Goal: Information Seeking & Learning: Learn about a topic

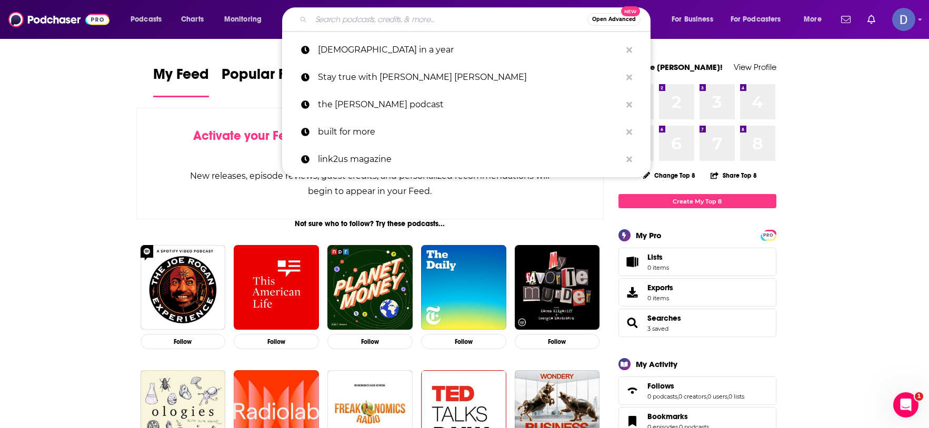
click at [321, 25] on input "Search podcasts, credits, & more..." at bounding box center [449, 19] width 276 height 17
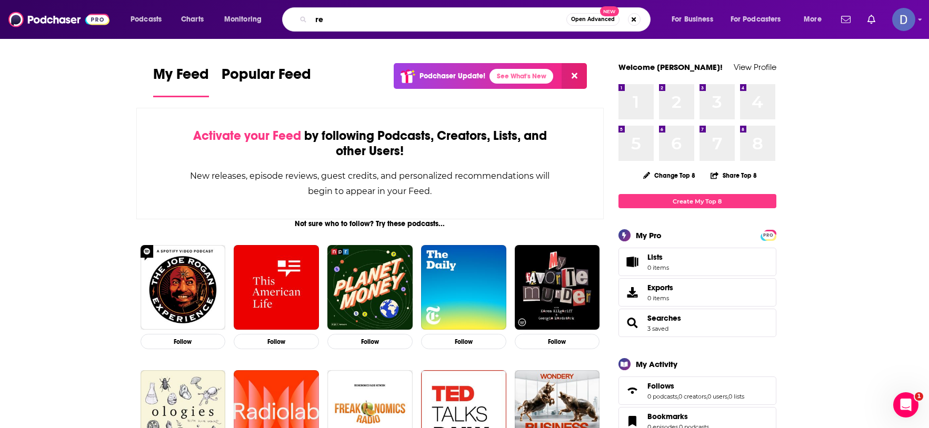
type input "r"
type input "the longevity formula podcast"
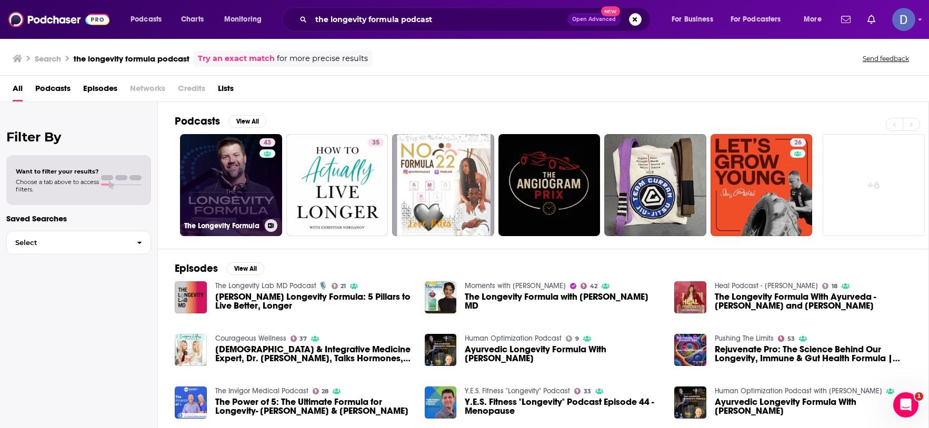
click at [229, 175] on link "43 The Longevity Formula" at bounding box center [231, 185] width 102 height 102
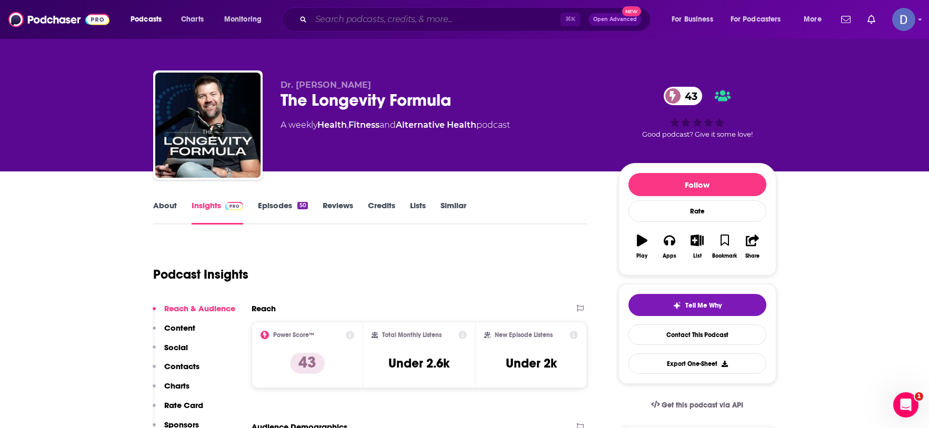
click at [325, 15] on input "Search podcasts, credits, & more..." at bounding box center [435, 19] width 249 height 17
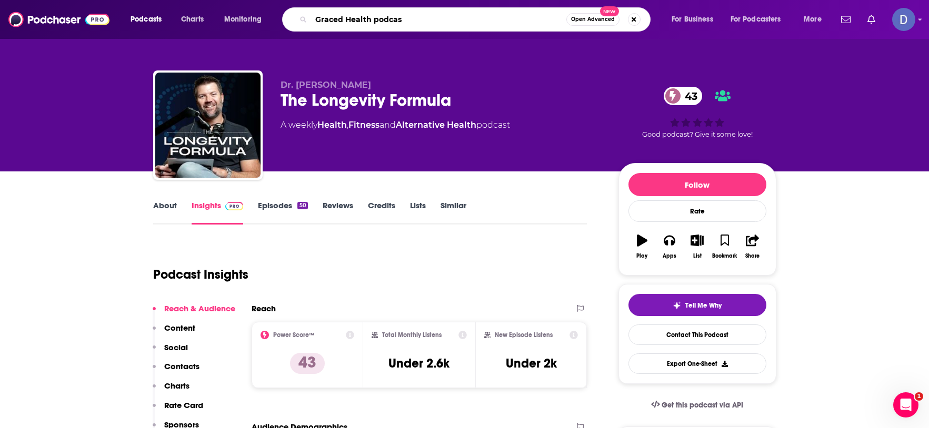
type input "Graced Health podcast"
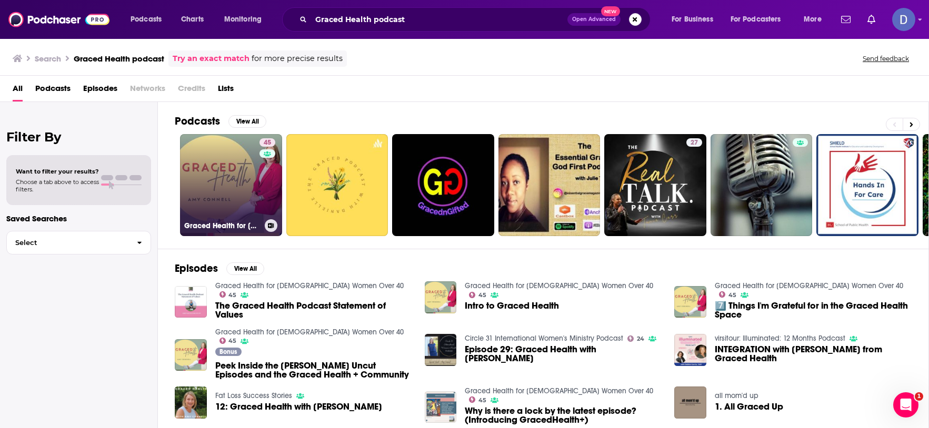
click at [241, 171] on link "45 Graced Health for [DEMOGRAPHIC_DATA] Women Over 40" at bounding box center [231, 185] width 102 height 102
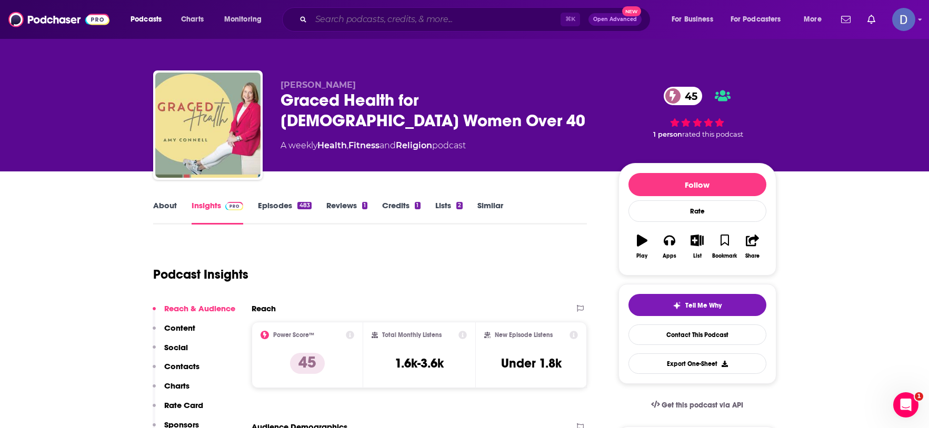
click at [353, 23] on input "Search podcasts, credits, & more..." at bounding box center [435, 19] width 249 height 17
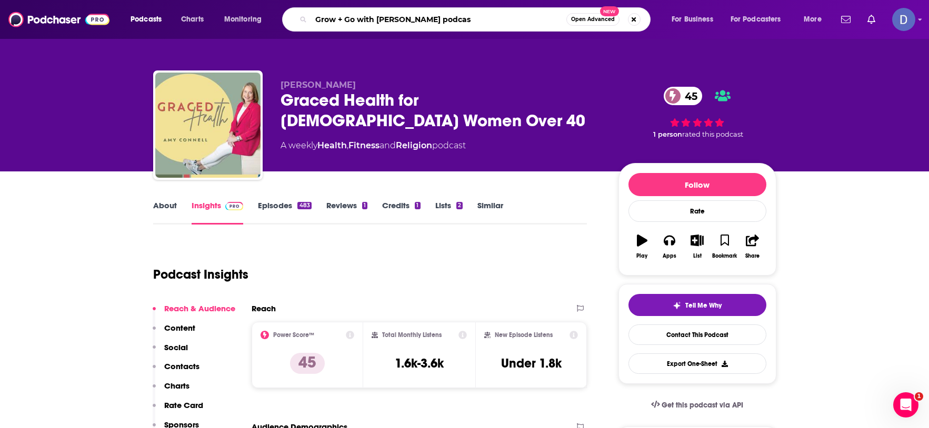
type input "Grow + Go with [PERSON_NAME] podcast"
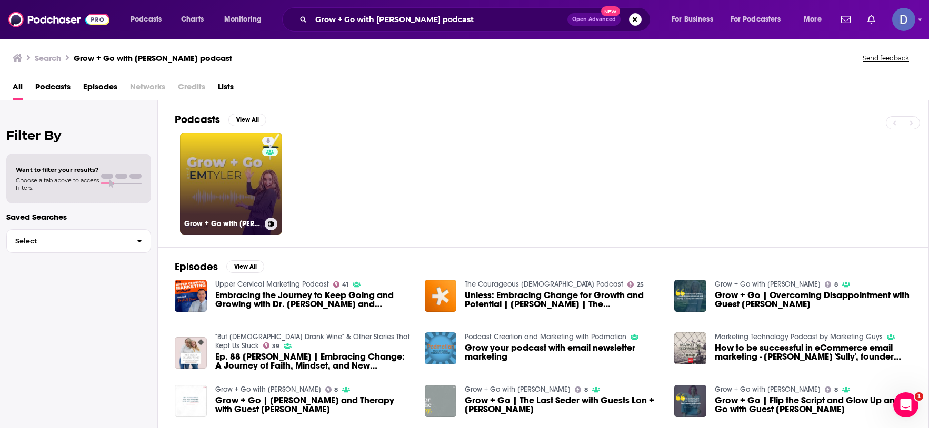
click at [238, 174] on link "8 Grow + Go with [PERSON_NAME]" at bounding box center [231, 184] width 102 height 102
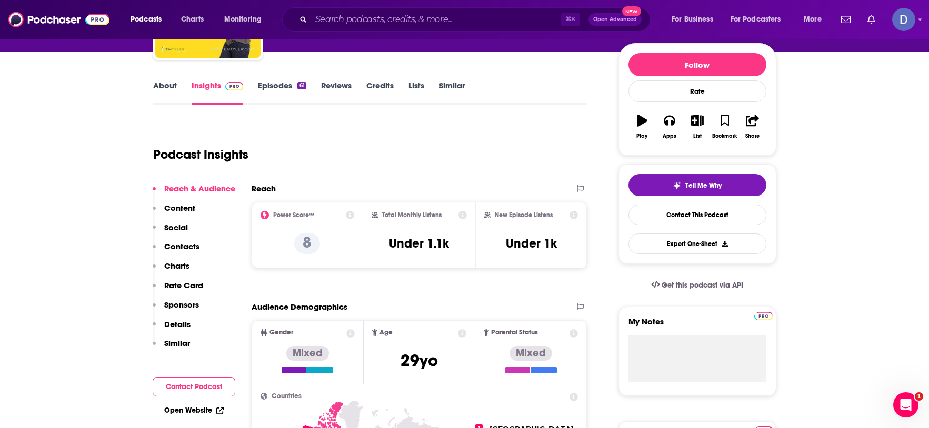
scroll to position [119, 0]
click at [349, 22] on input "Search podcasts, credits, & more..." at bounding box center [435, 19] width 249 height 17
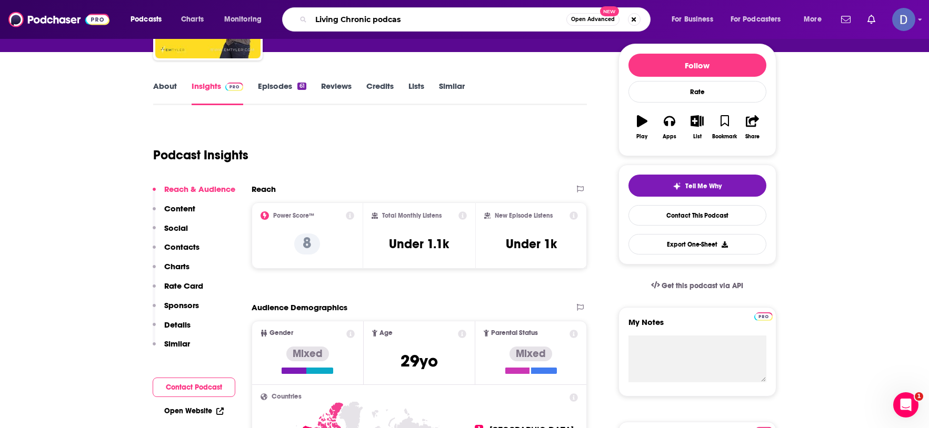
type input "Living Chronic podcast"
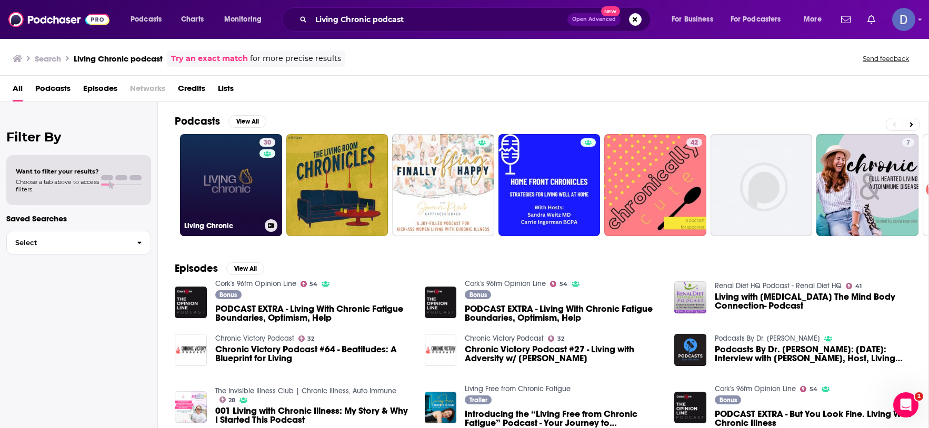
click at [248, 182] on link "30 Living Chronic" at bounding box center [231, 185] width 102 height 102
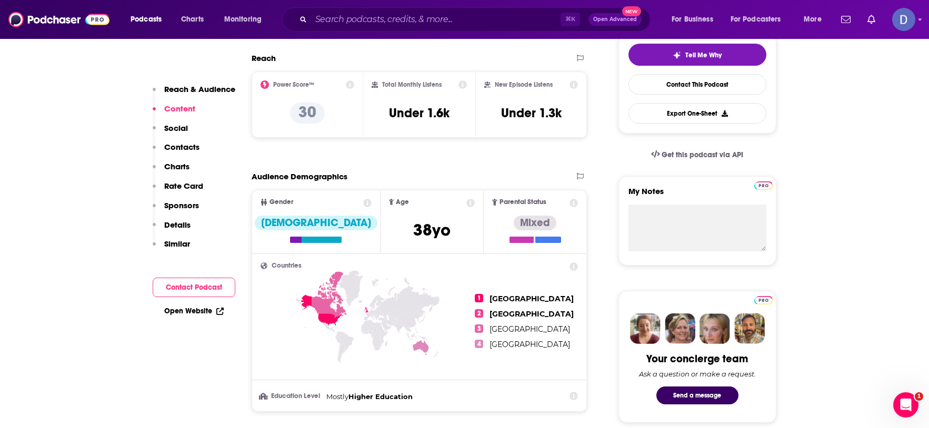
scroll to position [247, 0]
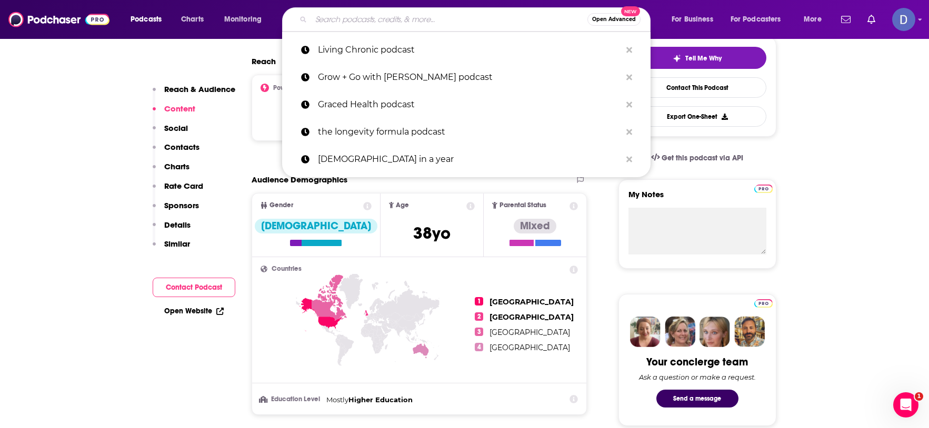
click at [377, 18] on input "Search podcasts, credits, & more..." at bounding box center [449, 19] width 276 height 17
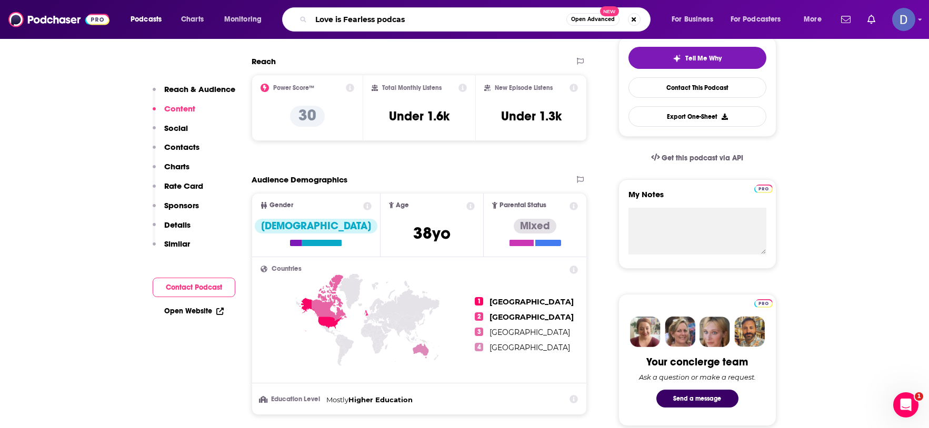
type input "Love is Fearless podcast"
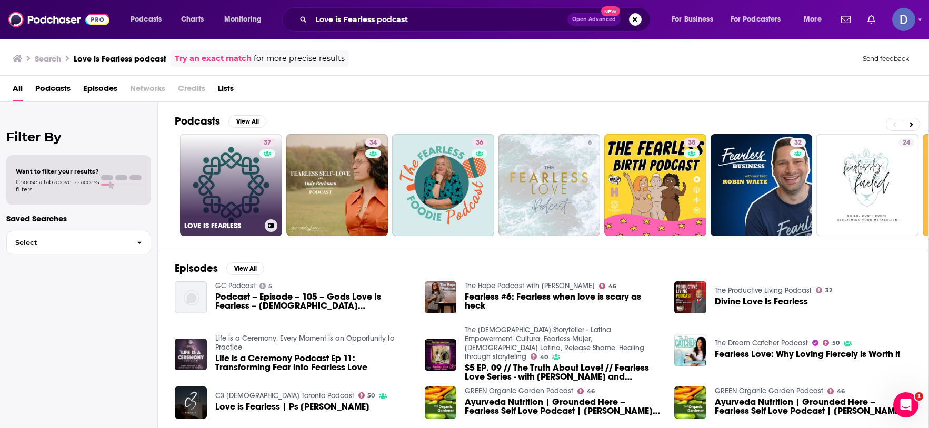
click at [236, 175] on link "37 LOVE IS FEARLESS" at bounding box center [231, 185] width 102 height 102
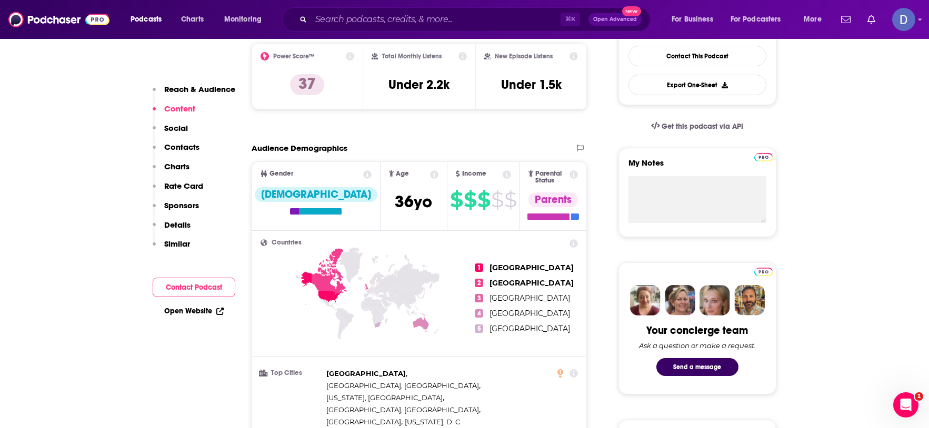
scroll to position [272, 0]
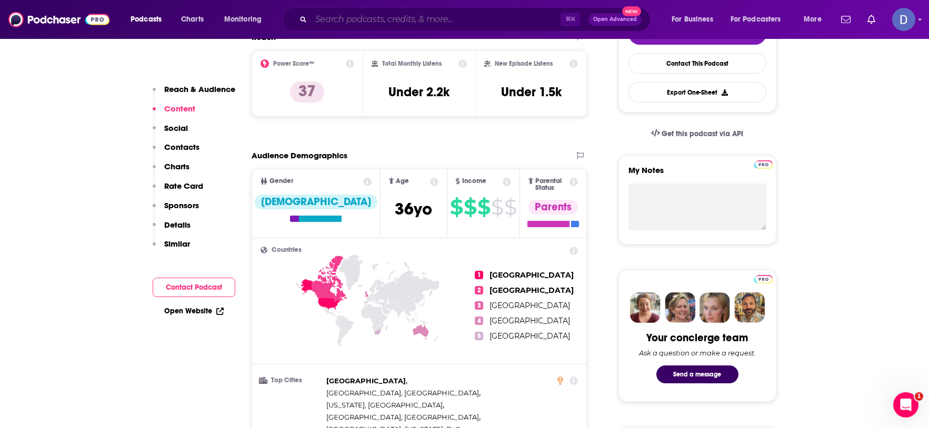
click at [321, 23] on input "Search podcasts, credits, & more..." at bounding box center [435, 19] width 249 height 17
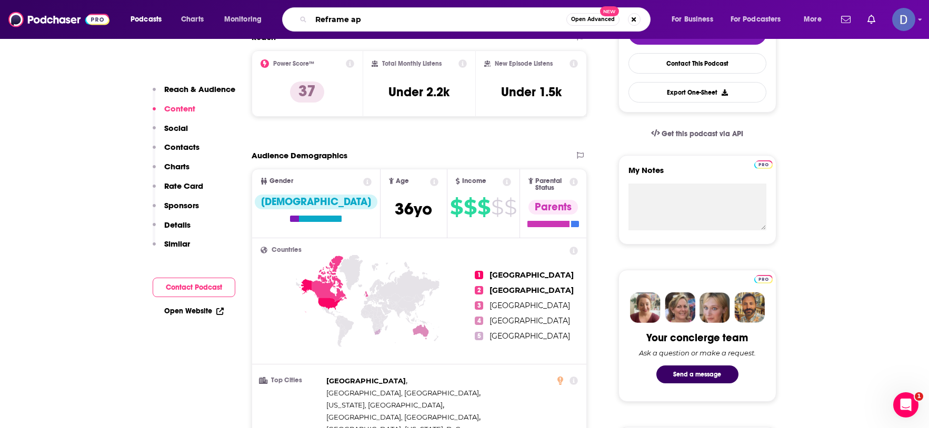
type input "Reframe app"
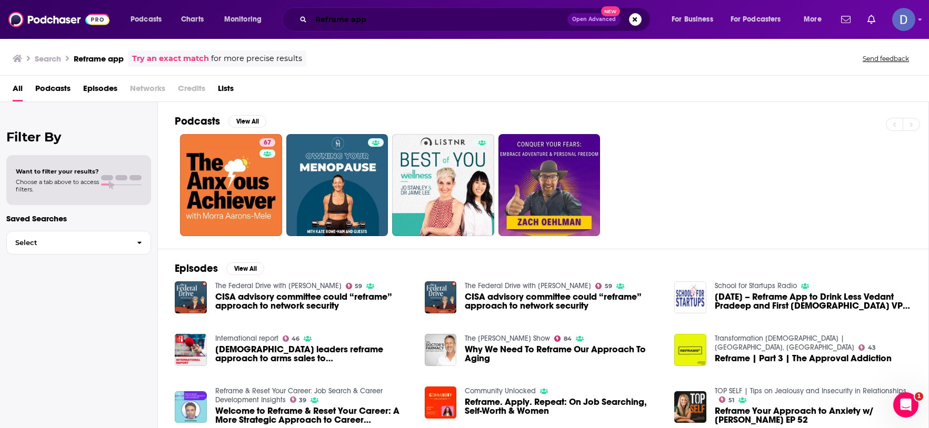
click at [375, 16] on input "Reframe app" at bounding box center [439, 19] width 256 height 17
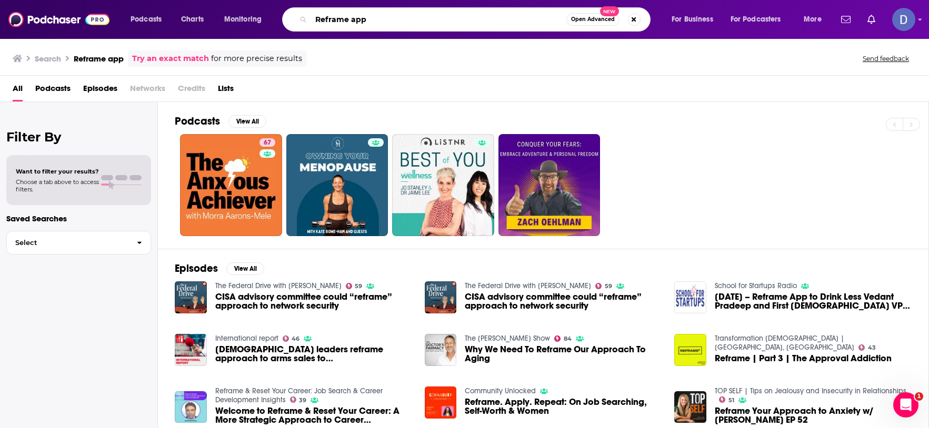
click at [352, 17] on input "Reframe app" at bounding box center [438, 19] width 255 height 17
click at [370, 20] on input "Reframeapp" at bounding box center [438, 19] width 255 height 17
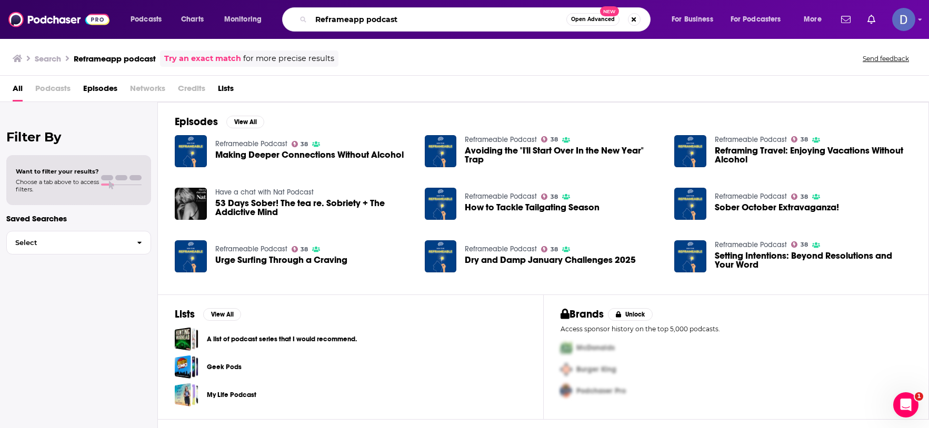
click at [405, 17] on input "Reframeapp podcast" at bounding box center [438, 19] width 255 height 17
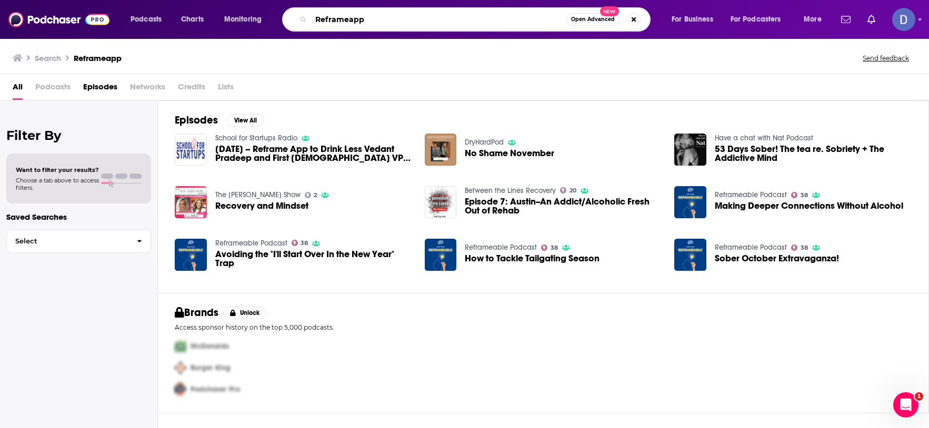
click at [367, 21] on input "Reframeapp" at bounding box center [438, 19] width 255 height 17
type input "R"
type input "Three Percent podcast"
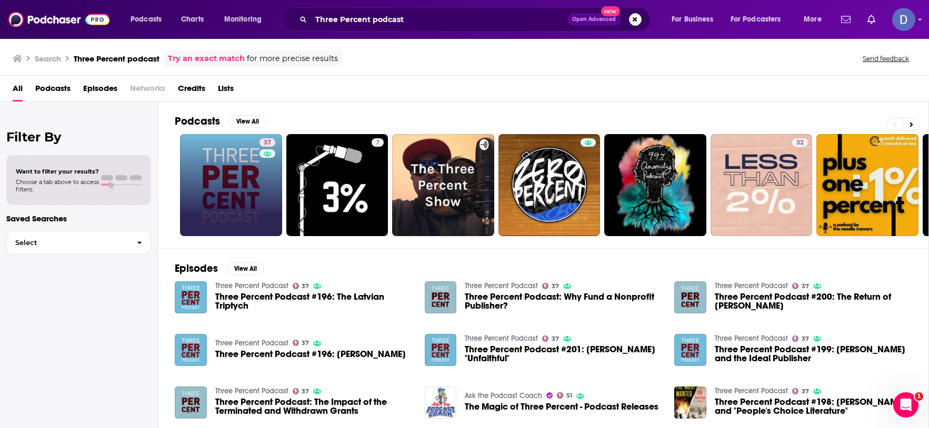
click at [265, 196] on div "37" at bounding box center [268, 185] width 18 height 94
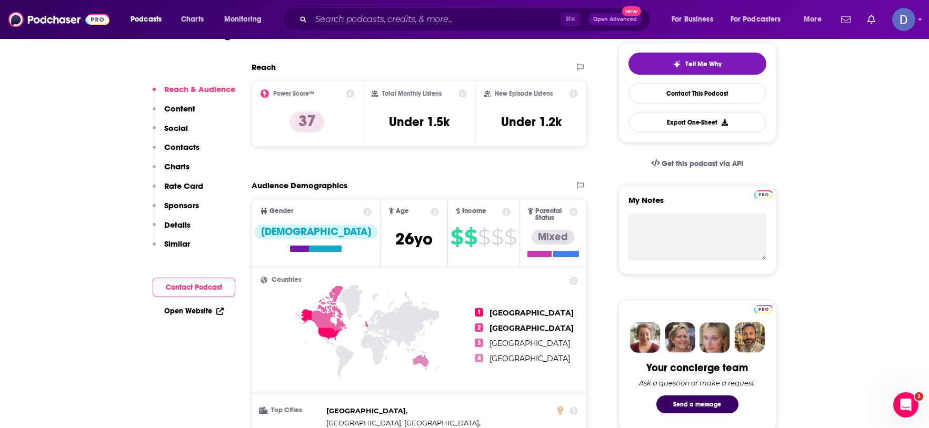
scroll to position [245, 0]
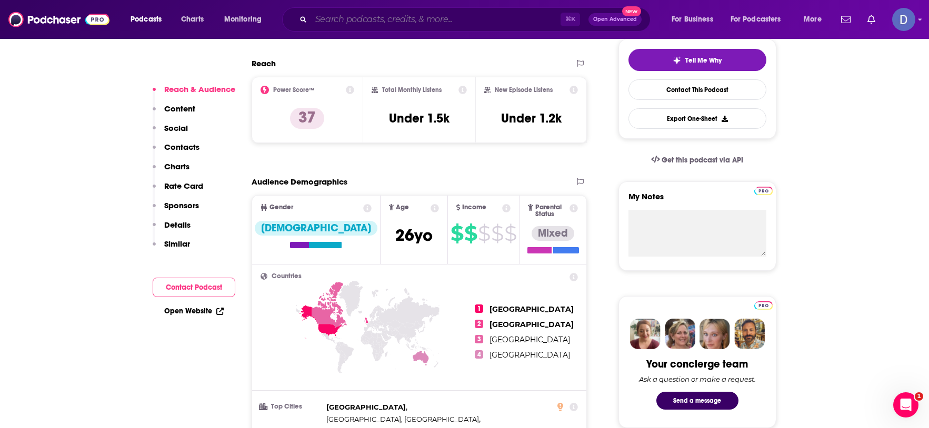
click at [336, 18] on input "Search podcasts, credits, & more..." at bounding box center [435, 19] width 249 height 17
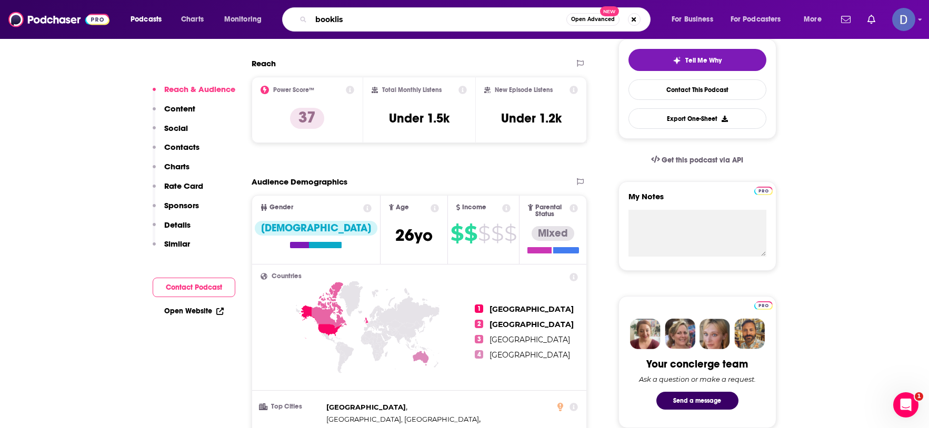
type input "booklist"
